Goal: Task Accomplishment & Management: Use online tool/utility

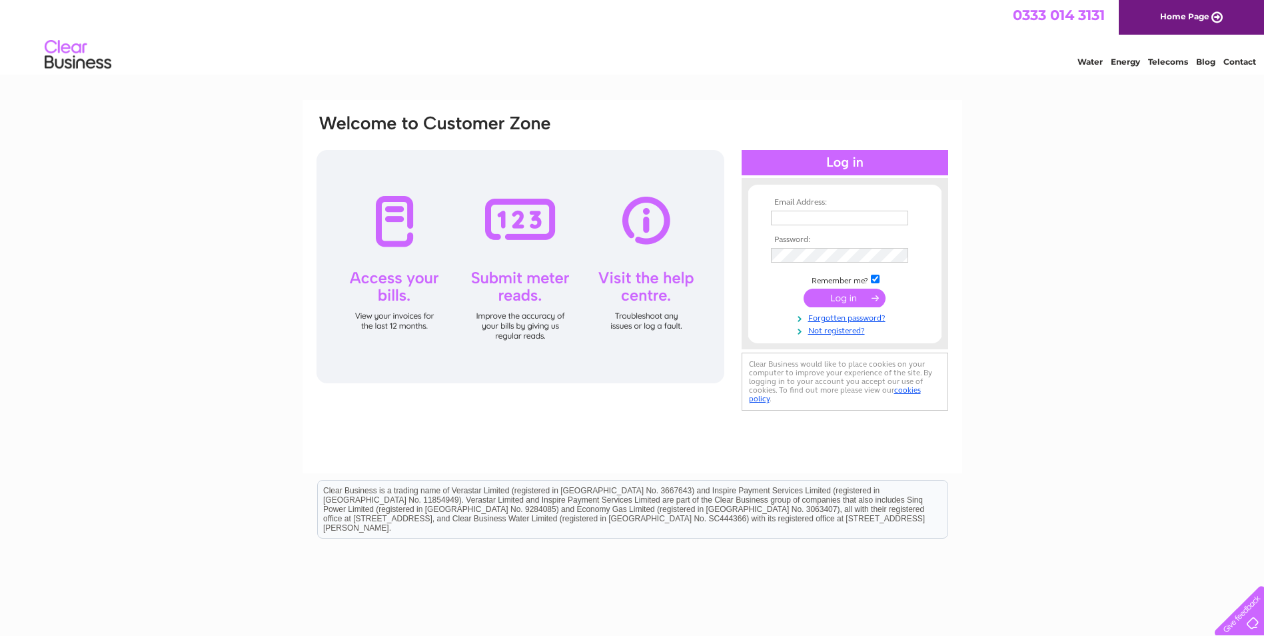
type input "select_services@mail.com"
click at [852, 297] on input "submit" at bounding box center [845, 298] width 82 height 19
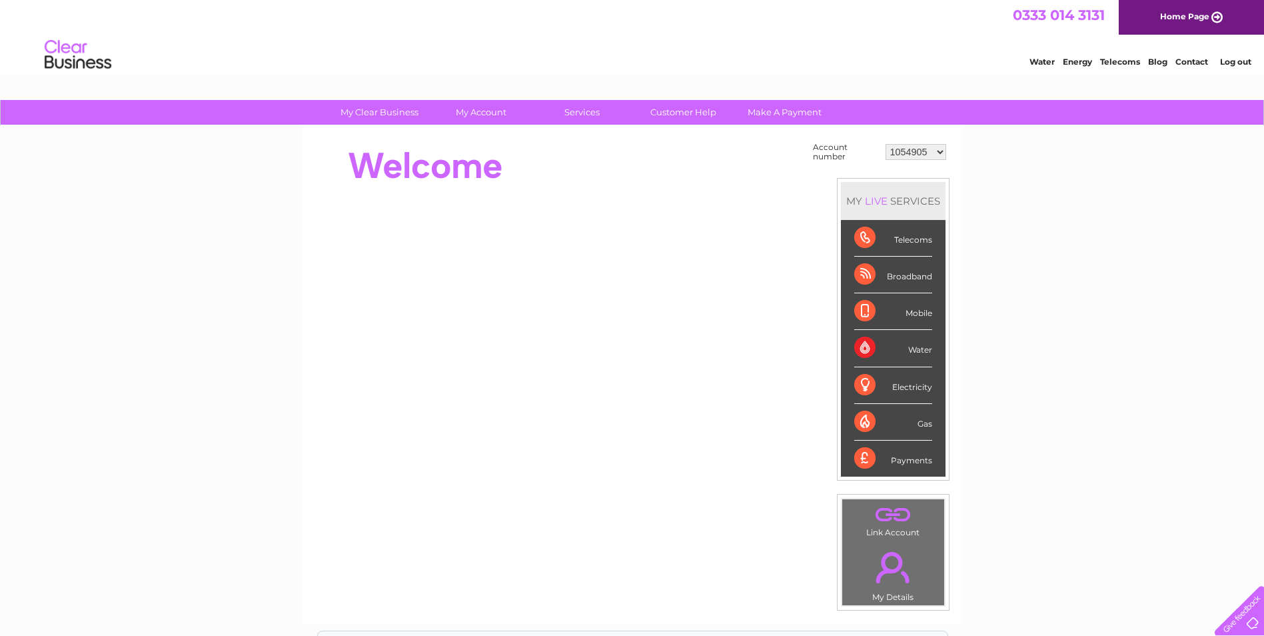
click at [940, 152] on select "1054905 30287643" at bounding box center [916, 152] width 61 height 16
select select "30287643"
click at [886, 144] on select "1054905 30287643" at bounding box center [916, 152] width 61 height 16
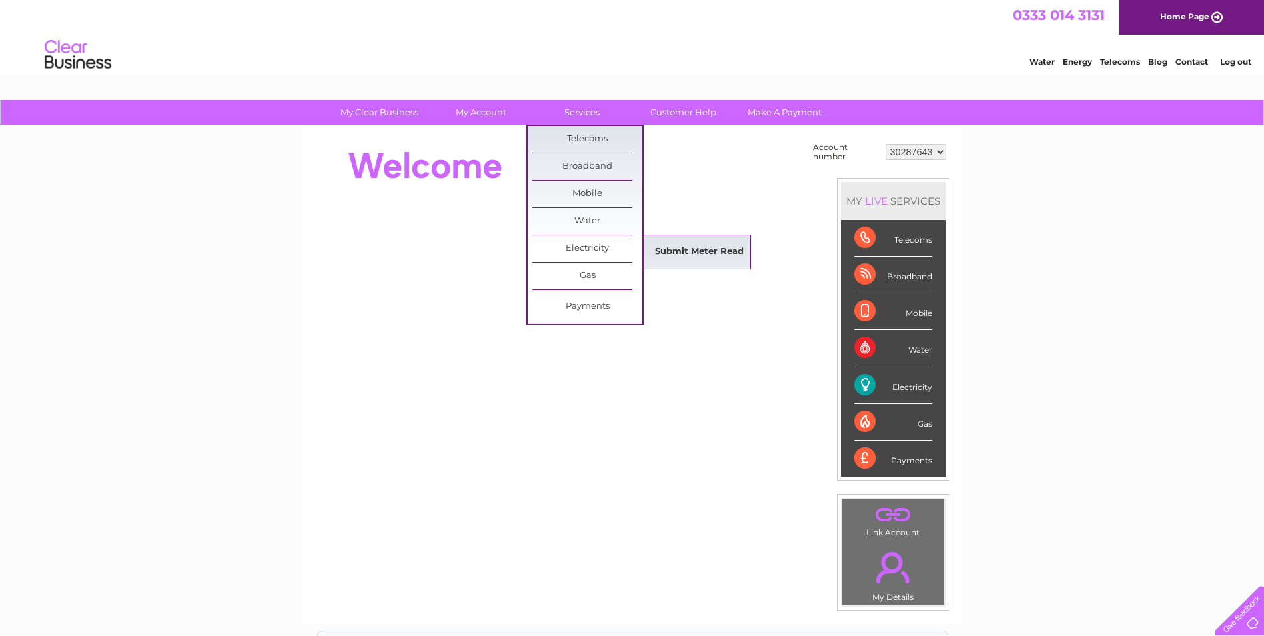
click at [682, 245] on link "Submit Meter Read" at bounding box center [700, 252] width 110 height 27
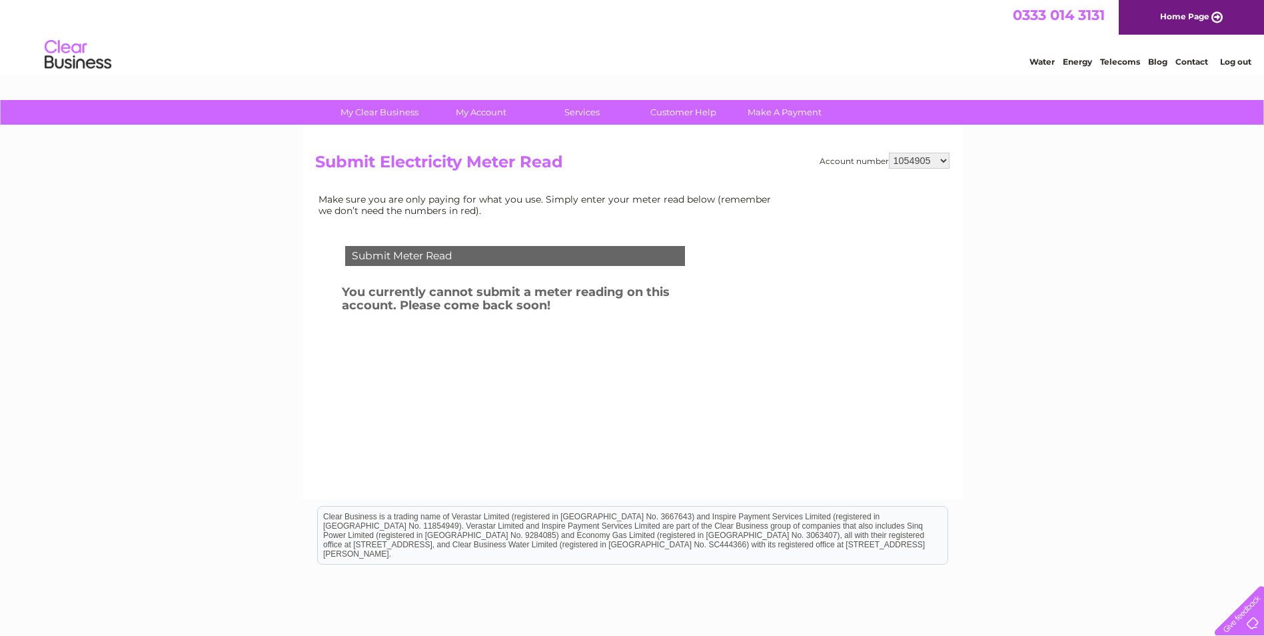
click at [940, 160] on select "1054905 30287643" at bounding box center [919, 161] width 61 height 16
select select "30287643"
click at [889, 153] on select "1054905 30287643" at bounding box center [919, 161] width 61 height 16
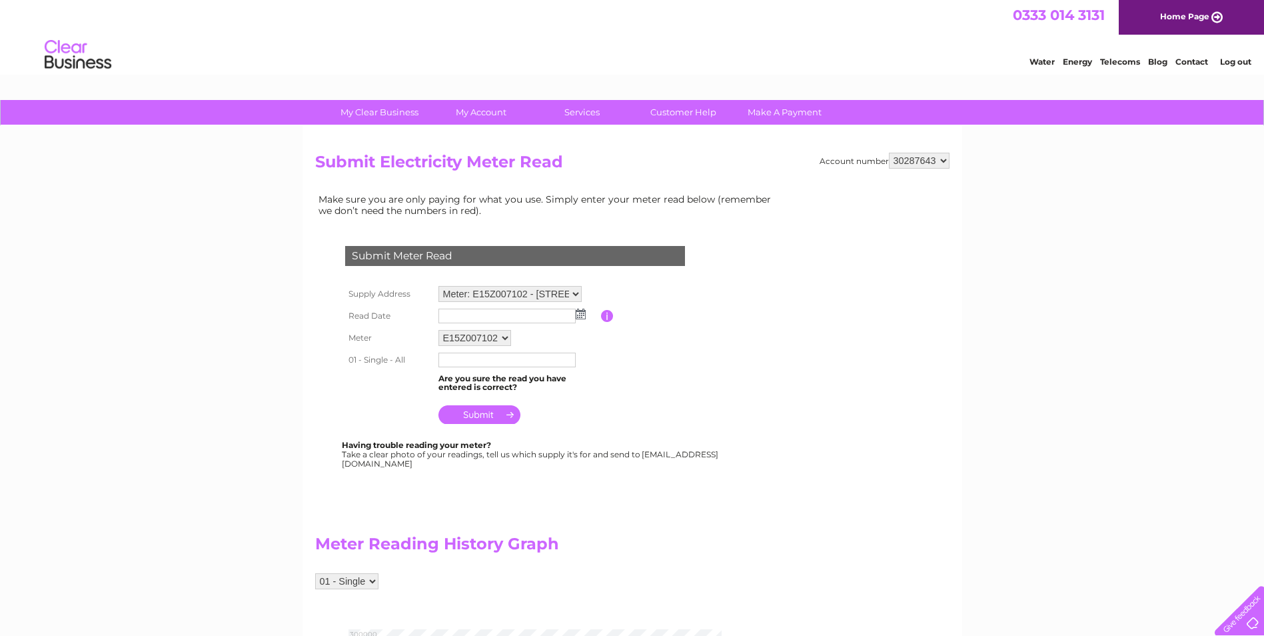
click at [581, 313] on img at bounding box center [581, 314] width 10 height 11
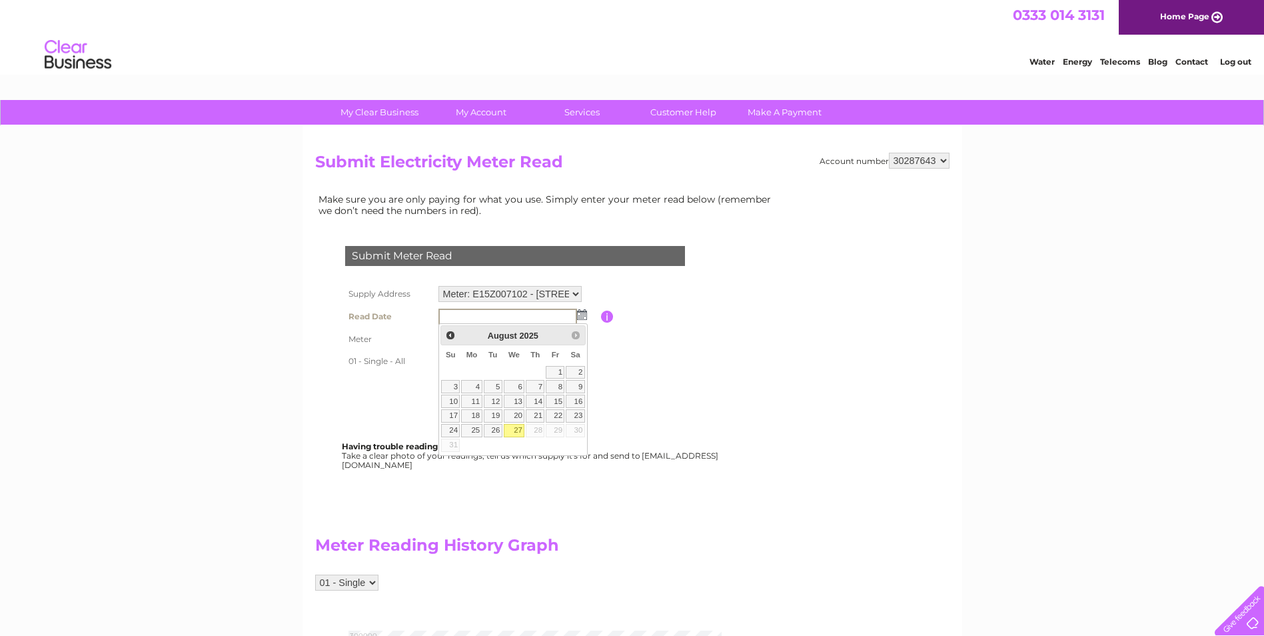
click at [515, 431] on link "27" at bounding box center [514, 430] width 21 height 13
type input "[DATE]"
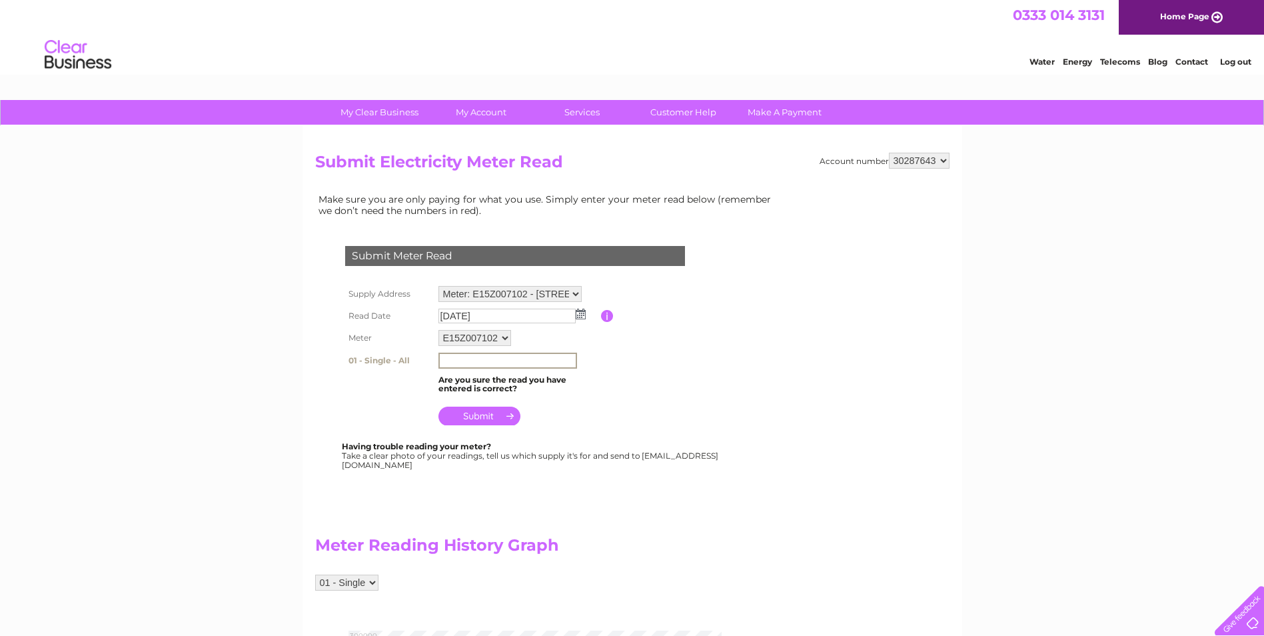
click at [488, 362] on input "text" at bounding box center [508, 361] width 139 height 16
type input "260598"
click at [503, 417] on input "submit" at bounding box center [480, 414] width 82 height 19
